Goal: Communication & Community: Answer question/provide support

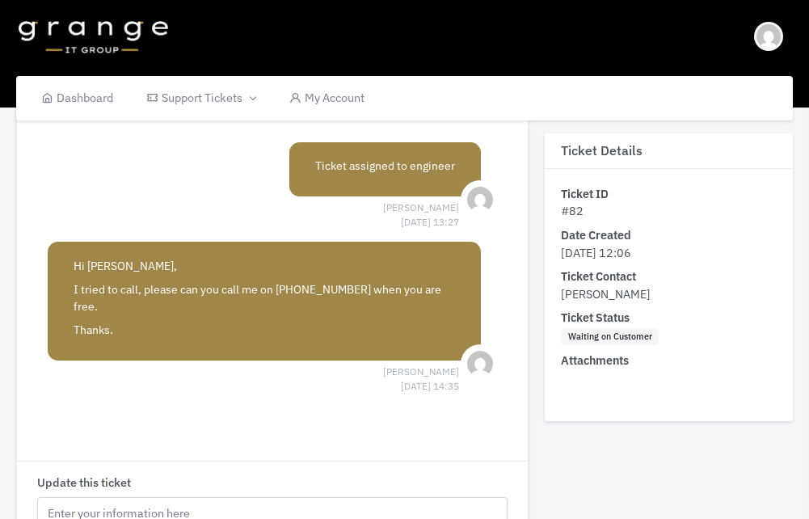
scroll to position [243, 0]
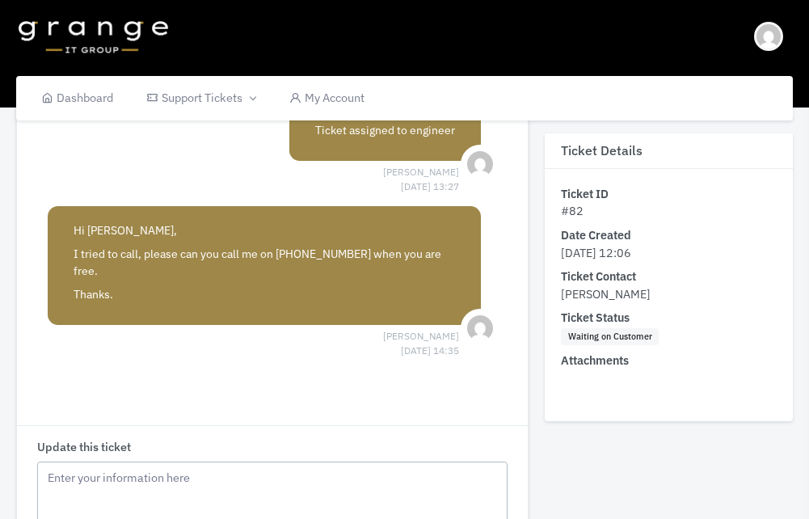
type textarea "J"
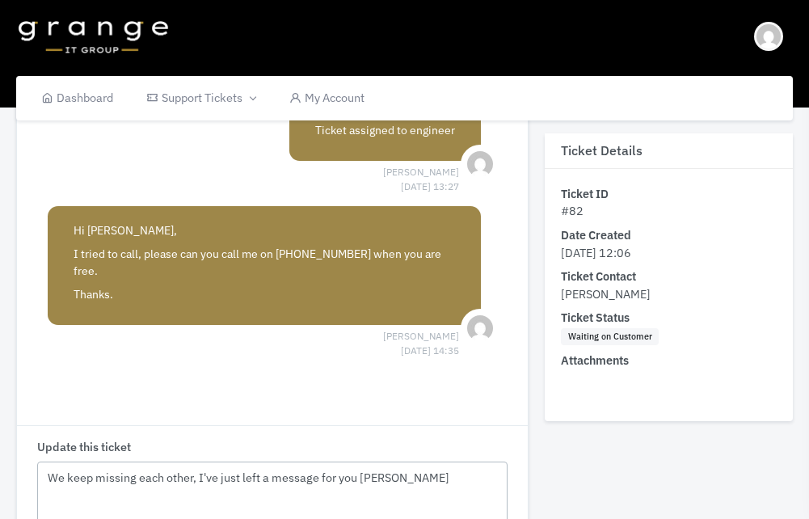
drag, startPoint x: 399, startPoint y: 467, endPoint x: 366, endPoint y: 467, distance: 33.2
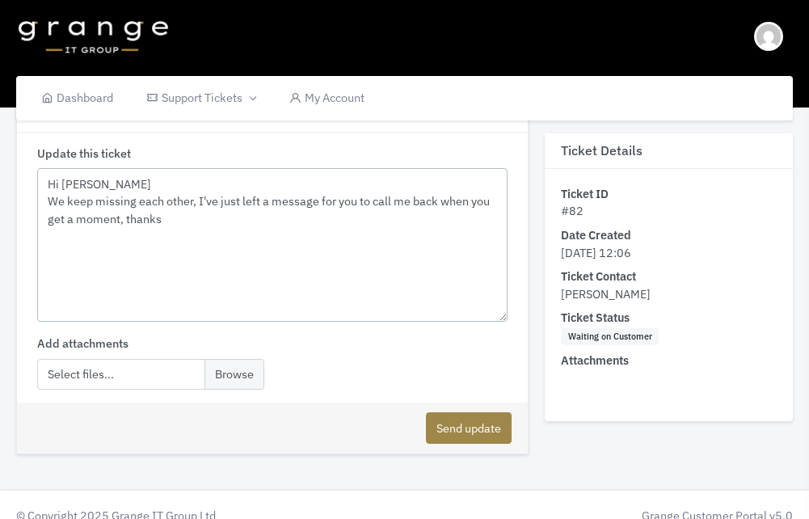
scroll to position [539, 0]
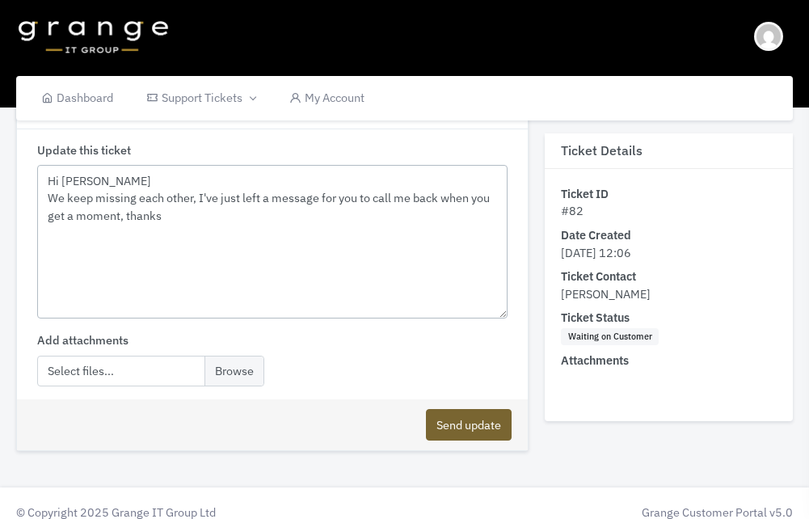
type textarea "Hi [PERSON_NAME] We keep missing each other, I've just left a message for you t…"
click at [449, 411] on button "Send update" at bounding box center [469, 425] width 86 height 32
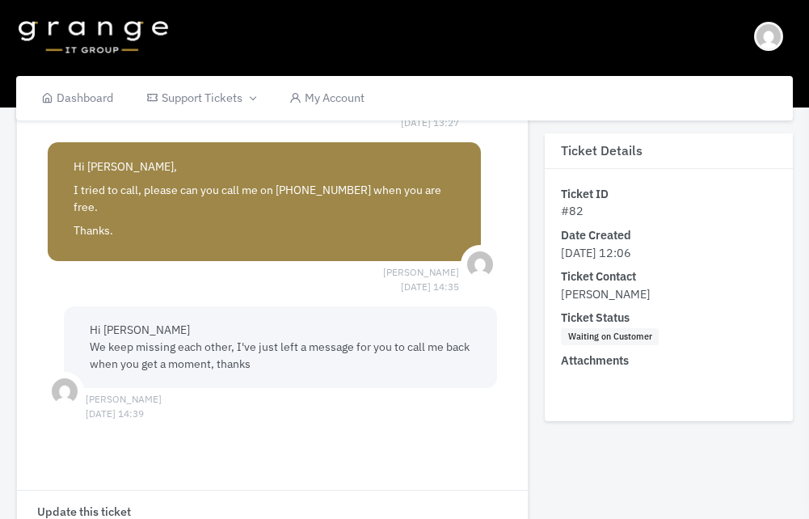
scroll to position [297, 0]
